Goal: Transaction & Acquisition: Download file/media

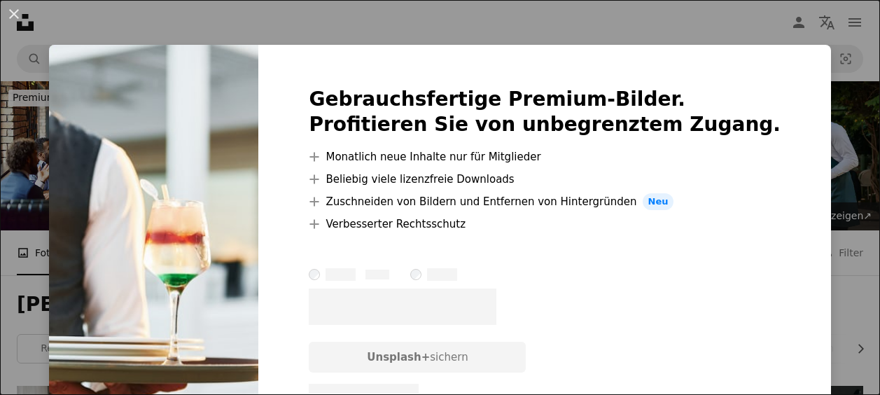
scroll to position [490, 0]
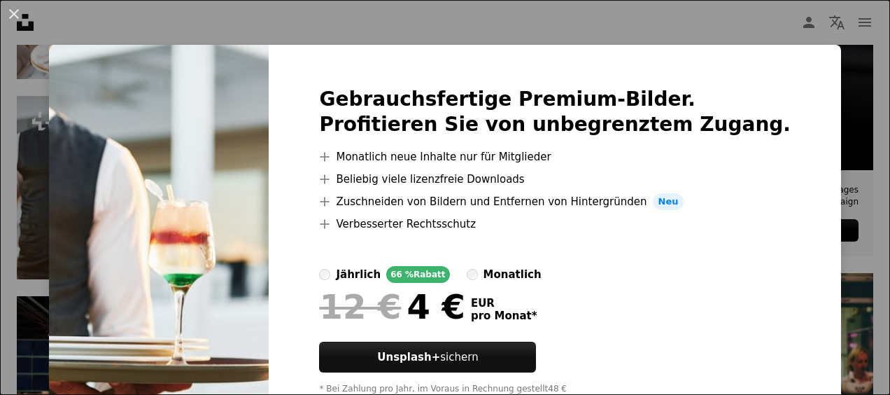
click at [16, 11] on button "An X shape" at bounding box center [14, 14] width 17 height 17
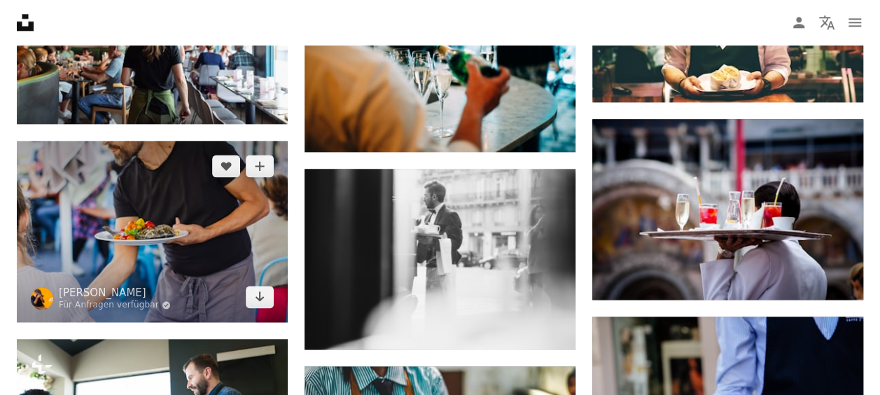
scroll to position [840, 0]
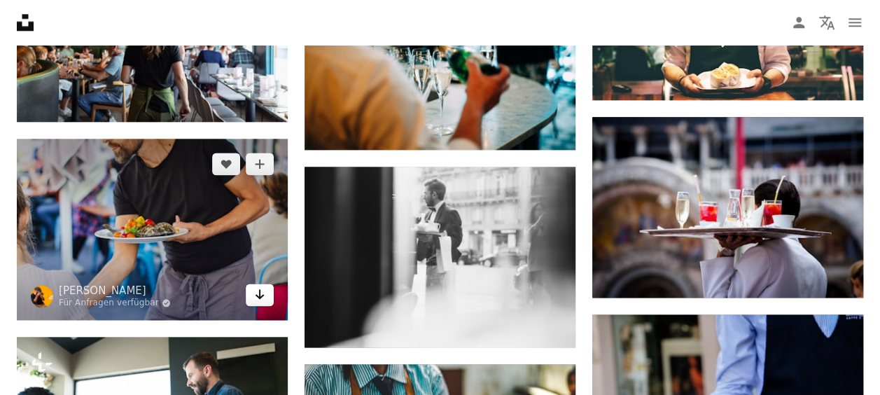
click at [259, 300] on icon "Arrow pointing down" at bounding box center [259, 294] width 11 height 17
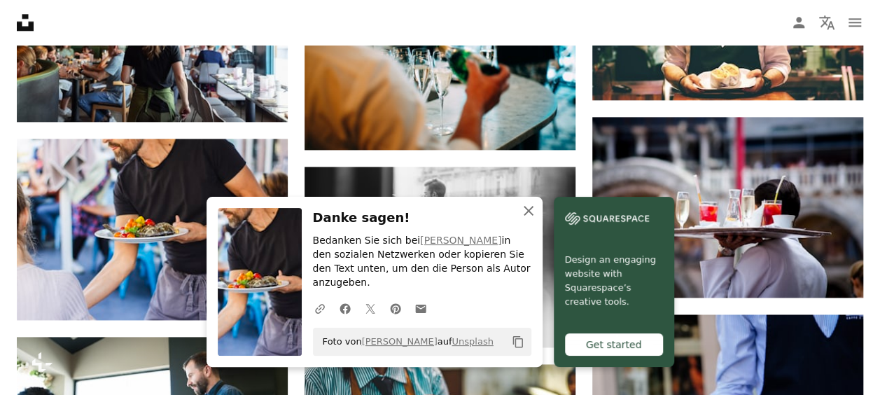
drag, startPoint x: 533, startPoint y: 224, endPoint x: 490, endPoint y: 213, distance: 44.8
click at [533, 219] on icon "An X shape" at bounding box center [528, 210] width 17 height 17
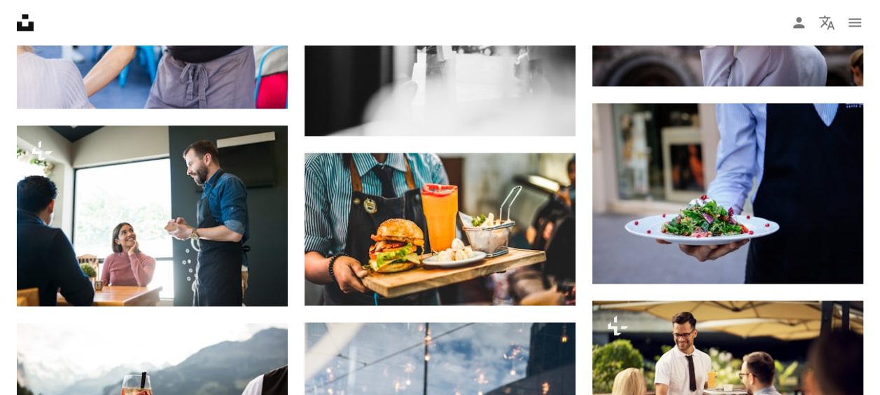
scroll to position [1120, 0]
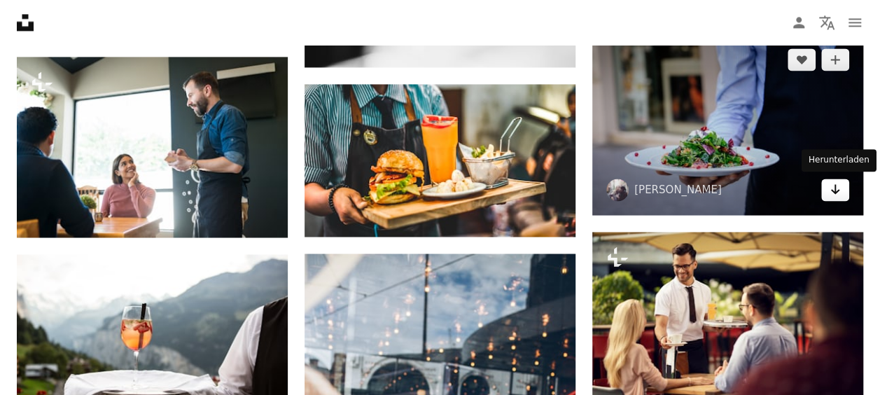
click at [830, 189] on icon "Arrow pointing down" at bounding box center [835, 189] width 11 height 17
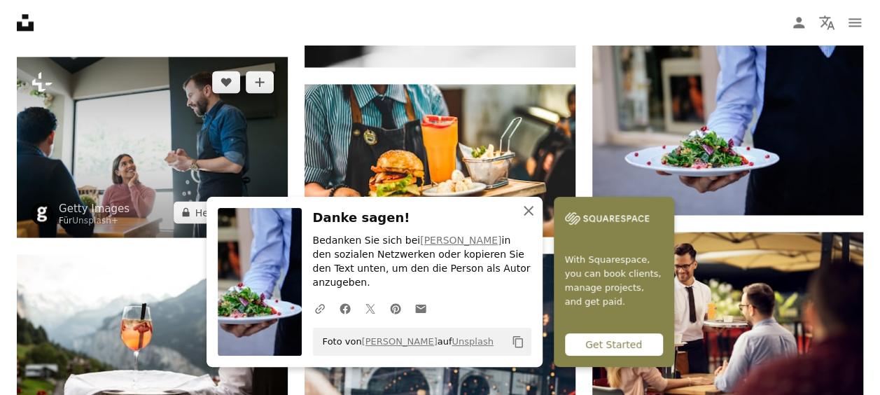
drag, startPoint x: 529, startPoint y: 223, endPoint x: 193, endPoint y: 144, distance: 345.0
click at [529, 219] on icon "An X shape" at bounding box center [528, 210] width 17 height 17
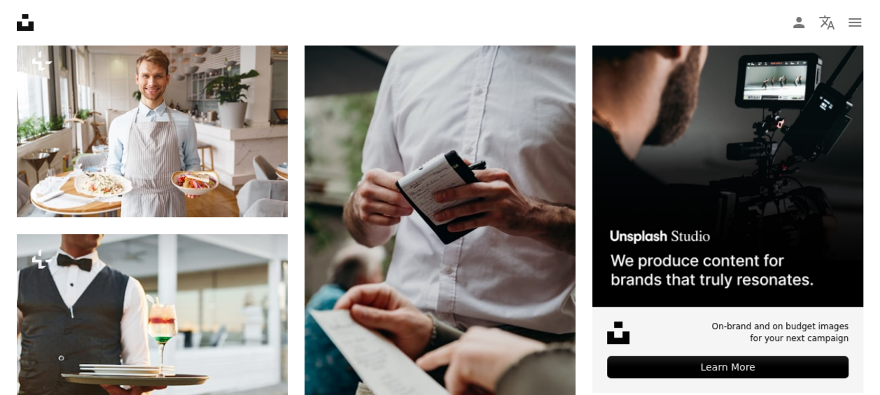
scroll to position [0, 0]
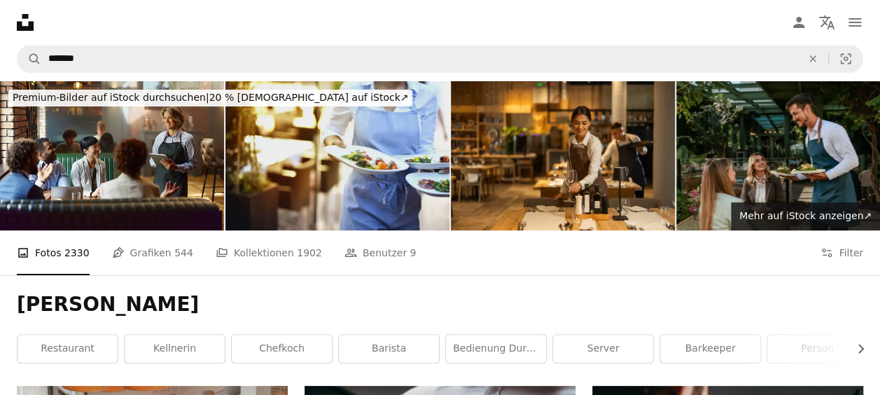
click at [323, 174] on img at bounding box center [337, 155] width 224 height 149
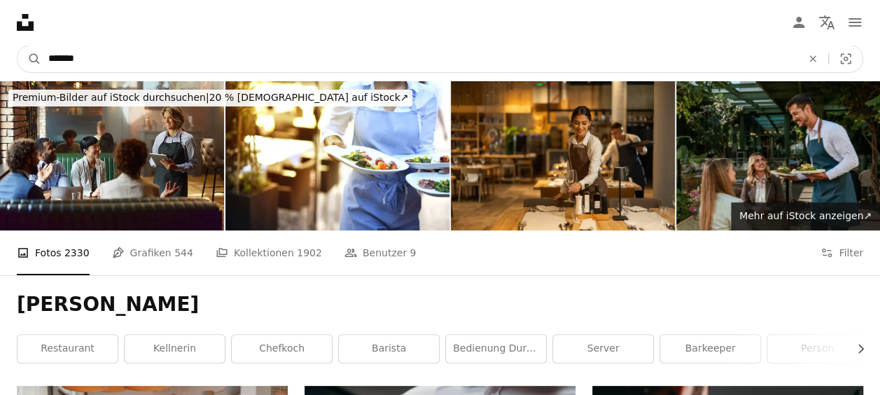
click at [104, 60] on input "*******" at bounding box center [419, 59] width 756 height 27
type input "*********"
click button "A magnifying glass" at bounding box center [30, 59] width 24 height 27
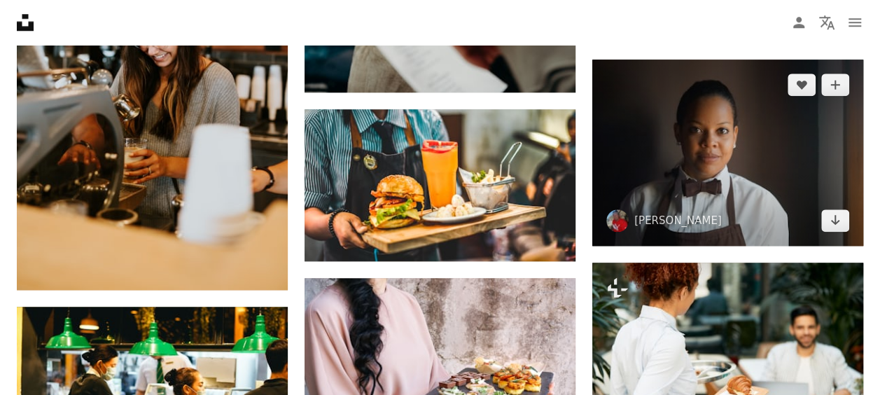
scroll to position [840, 0]
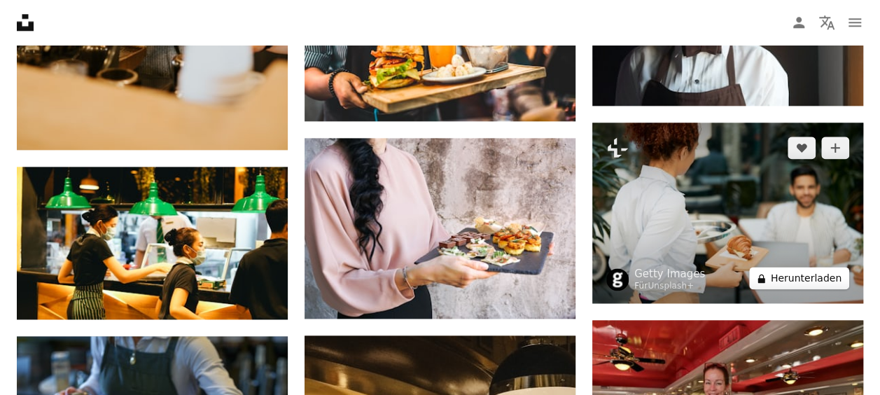
click at [830, 279] on button "A lock Herunterladen" at bounding box center [799, 278] width 100 height 22
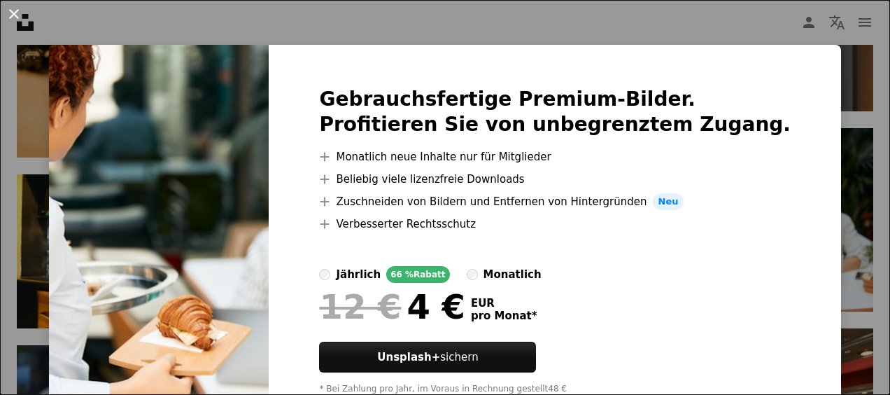
click at [13, 6] on button "An X shape" at bounding box center [14, 14] width 17 height 17
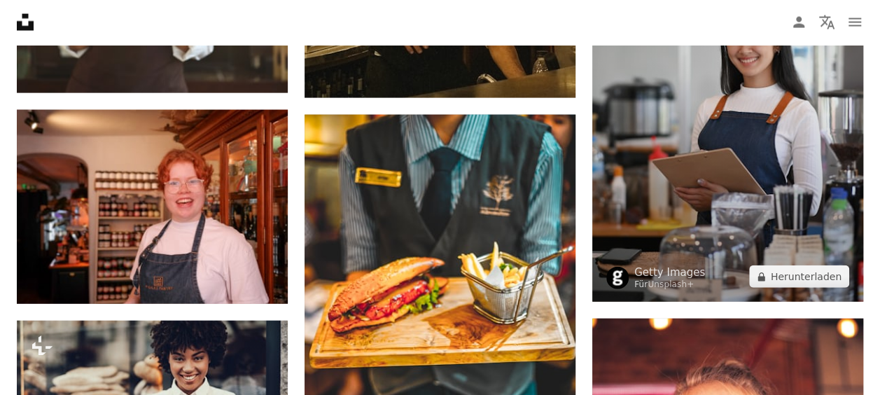
scroll to position [1540, 0]
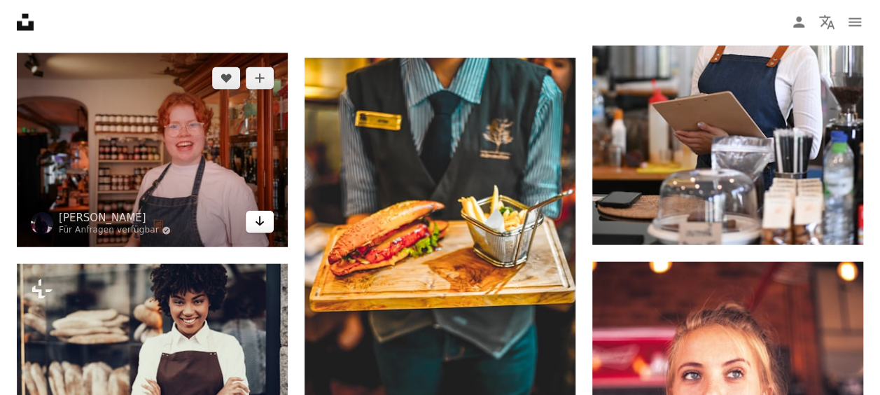
click at [260, 217] on icon "Herunterladen" at bounding box center [260, 221] width 9 height 10
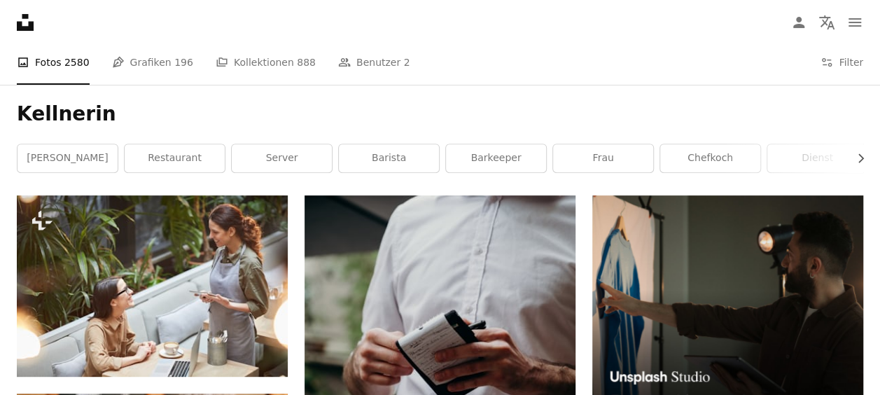
scroll to position [0, 0]
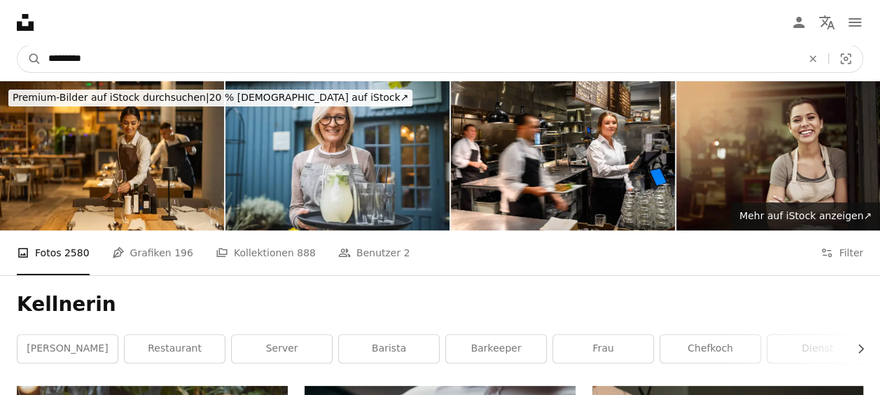
click at [109, 61] on input "*********" at bounding box center [419, 59] width 756 height 27
drag, startPoint x: 109, startPoint y: 61, endPoint x: 56, endPoint y: 62, distance: 53.2
click at [56, 62] on input "*********" at bounding box center [419, 59] width 756 height 27
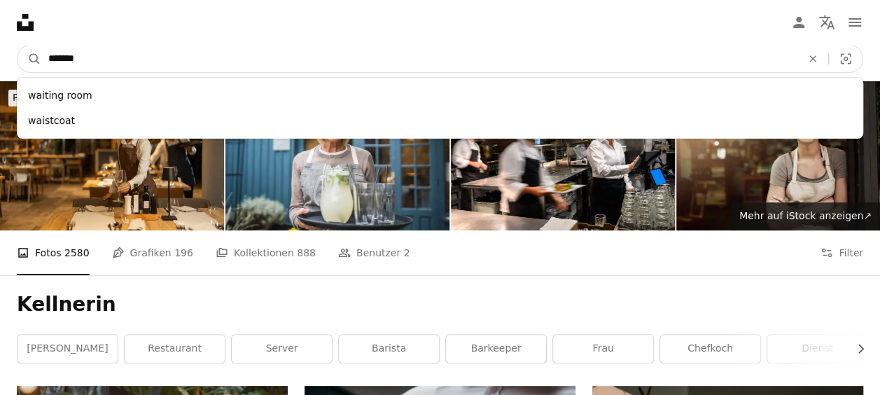
type input "********"
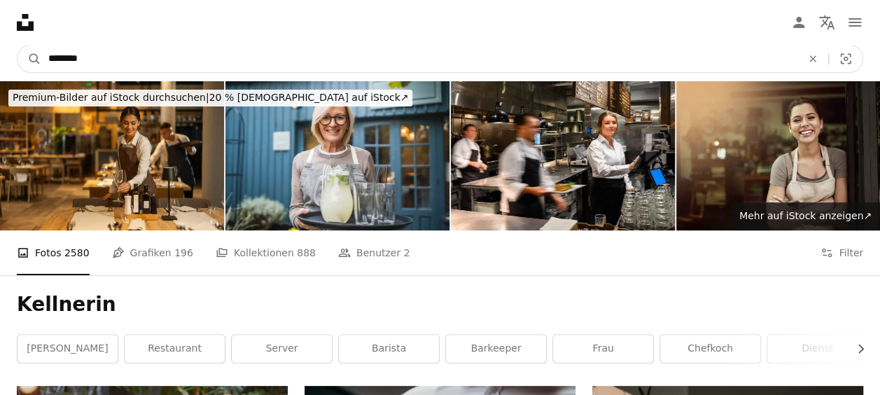
click button "A magnifying glass" at bounding box center [30, 59] width 24 height 27
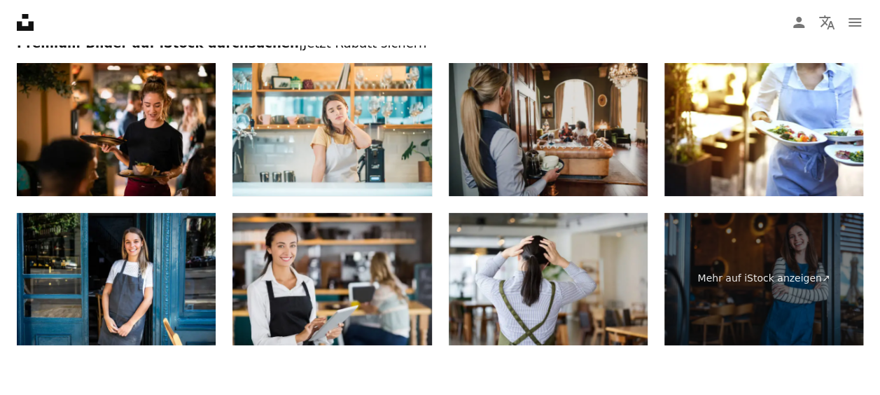
scroll to position [2730, 0]
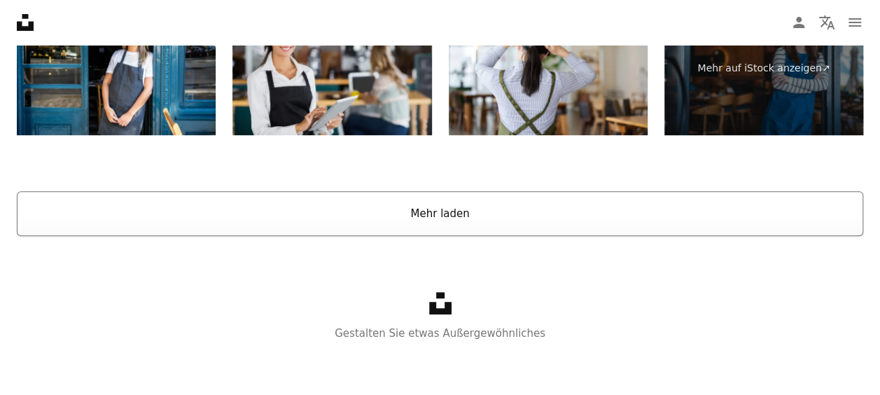
click at [449, 218] on button "Mehr laden" at bounding box center [440, 213] width 846 height 45
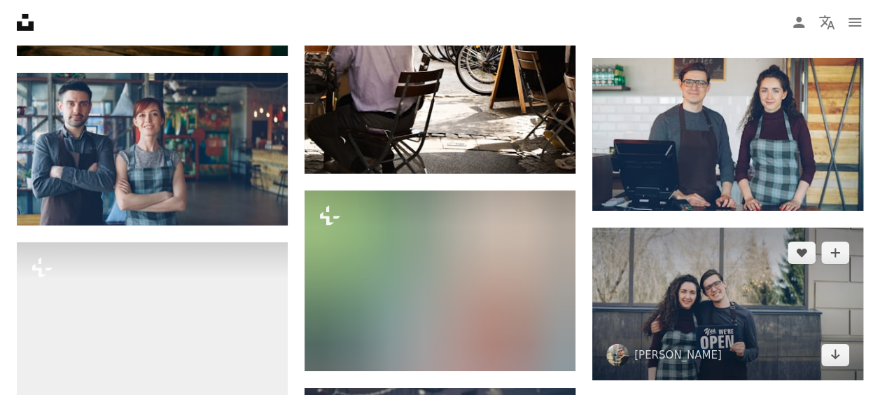
scroll to position [7840, 0]
